Goal: Task Accomplishment & Management: Manage account settings

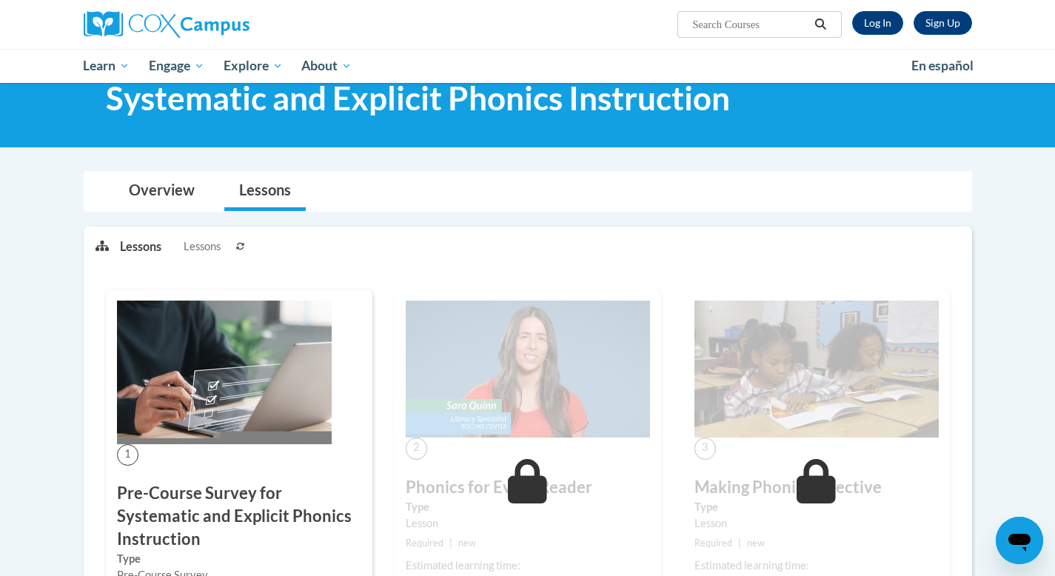
scroll to position [87, 0]
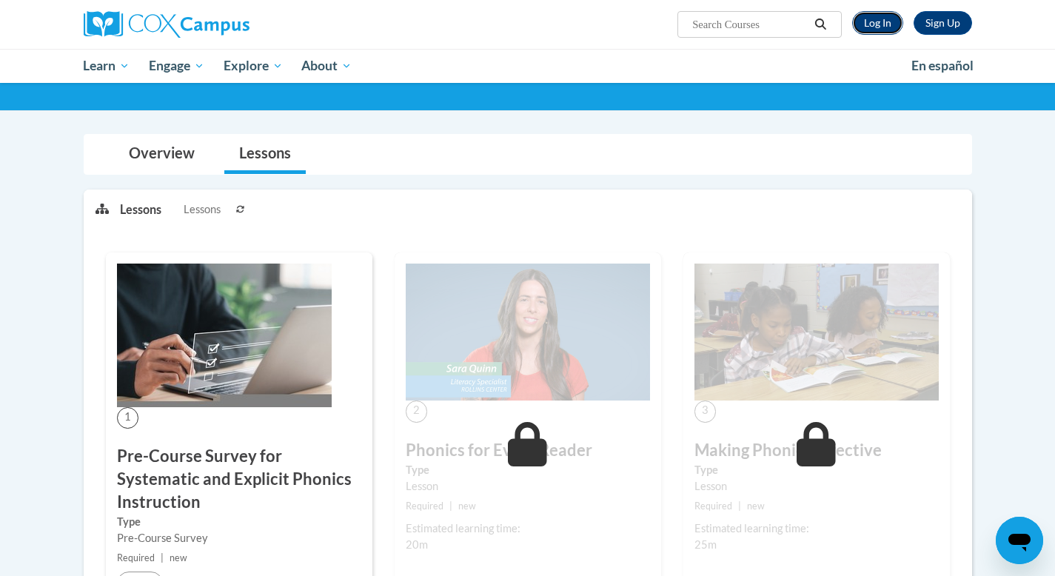
click at [871, 17] on link "Log In" at bounding box center [877, 23] width 51 height 24
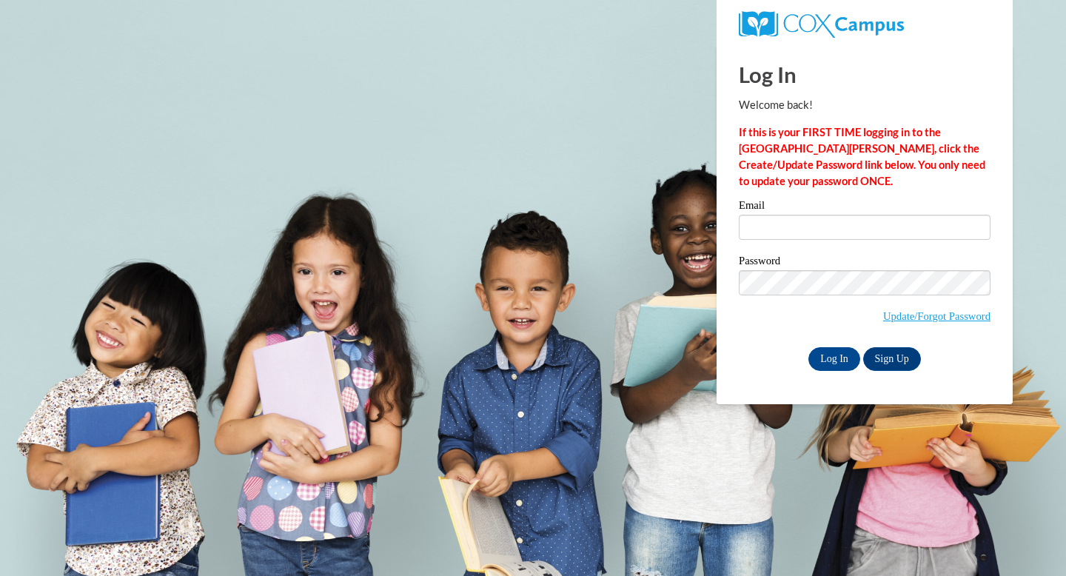
click at [780, 241] on div "Email" at bounding box center [865, 225] width 252 height 51
click at [779, 227] on input "Email" at bounding box center [865, 227] width 252 height 25
type input "donnamschiele@gmail.com"
click at [831, 358] on input "Log In" at bounding box center [835, 359] width 52 height 24
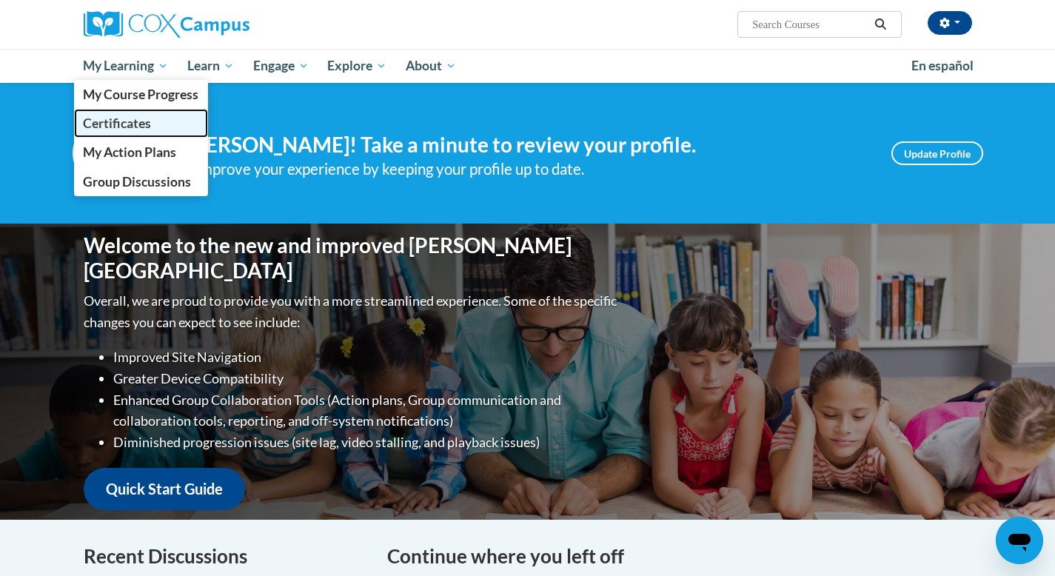
click at [135, 122] on span "Certificates" at bounding box center [117, 124] width 68 height 16
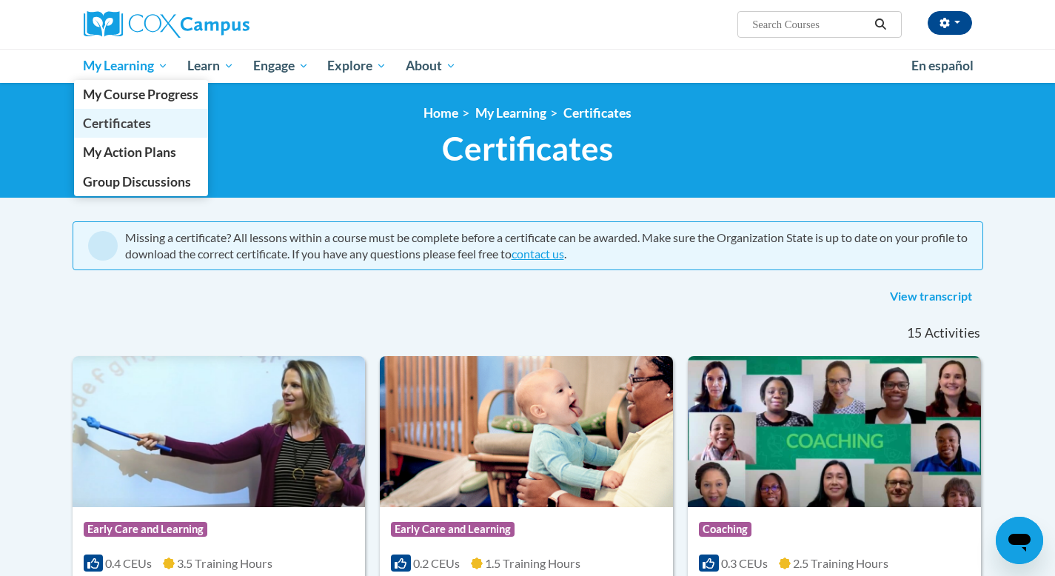
click at [131, 121] on span "Certificates" at bounding box center [117, 124] width 68 height 16
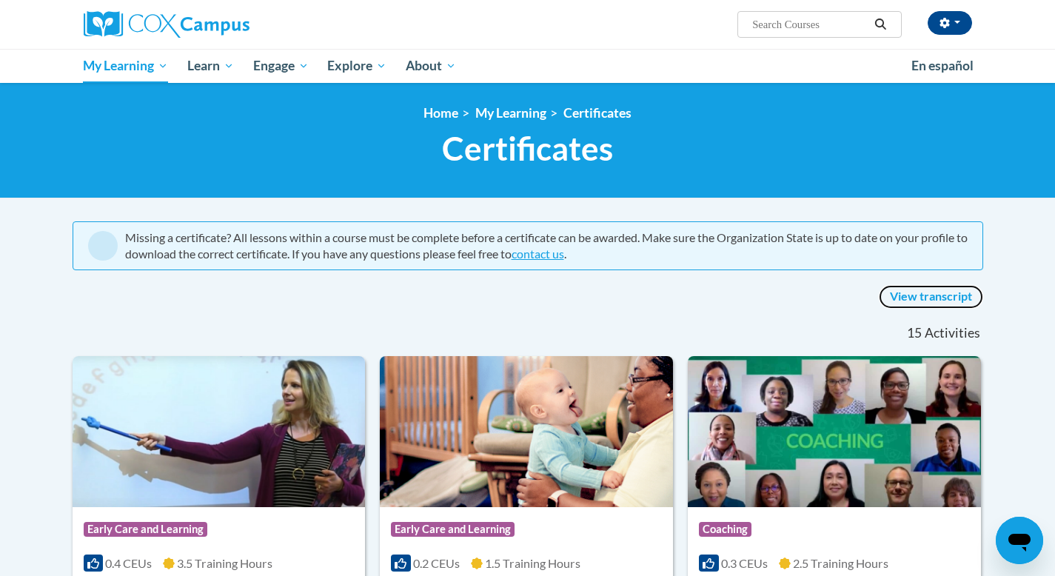
click at [947, 295] on link "View transcript" at bounding box center [931, 297] width 104 height 24
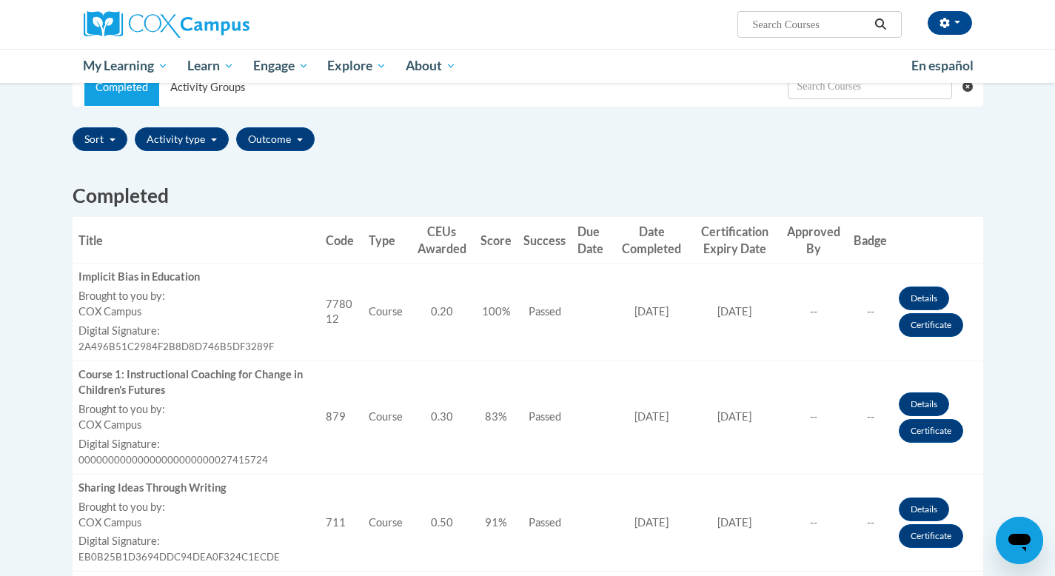
scroll to position [237, 0]
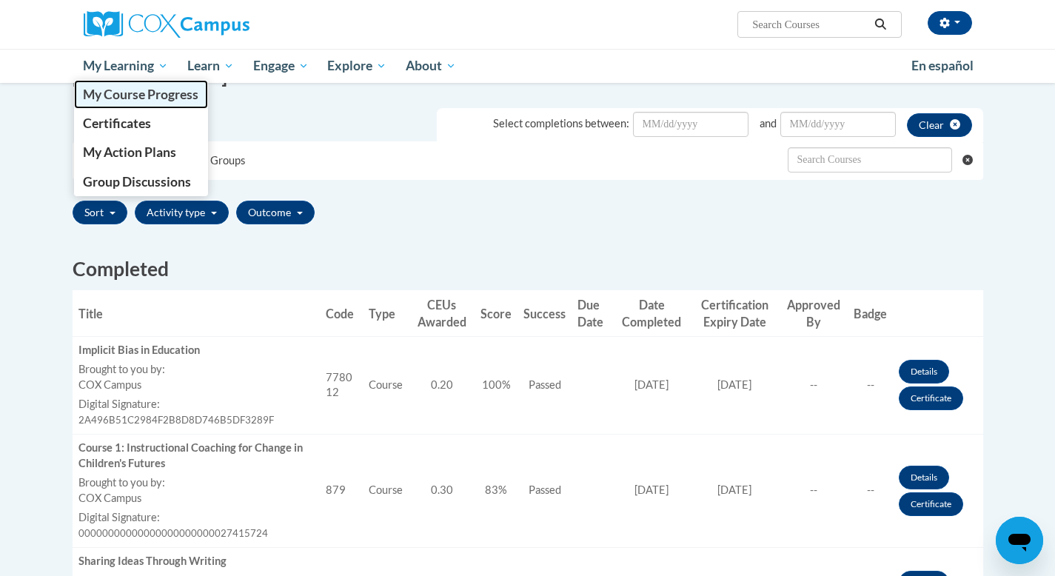
click at [140, 96] on span "My Course Progress" at bounding box center [141, 95] width 116 height 16
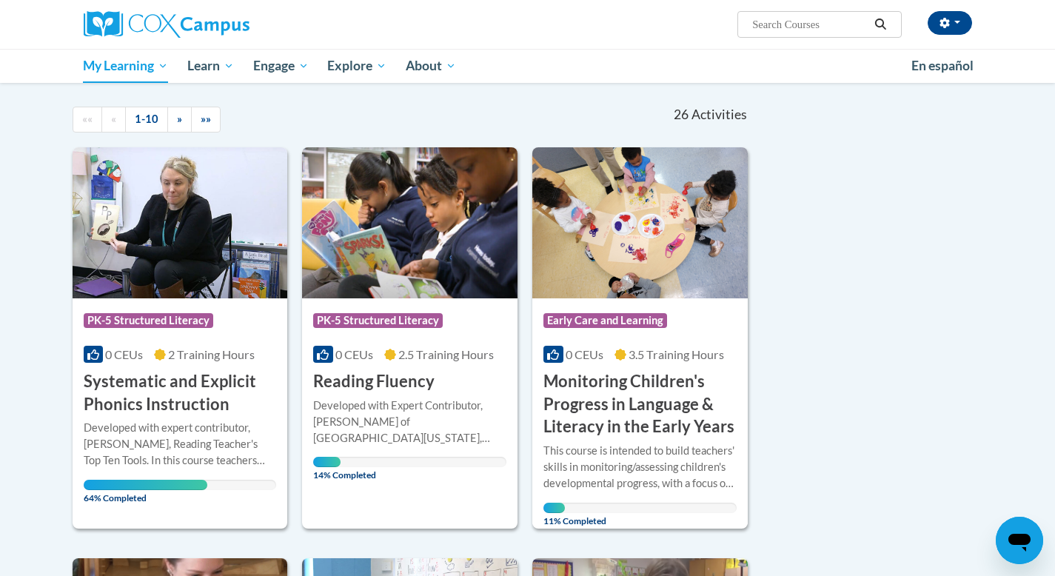
scroll to position [139, 0]
